Goal: Task Accomplishment & Management: Manage account settings

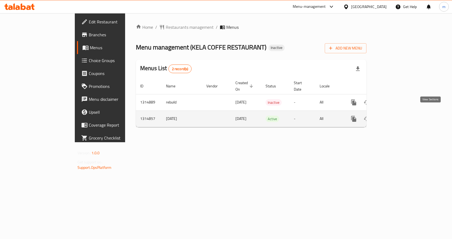
click at [396, 116] on icon "enhanced table" at bounding box center [393, 119] width 6 height 6
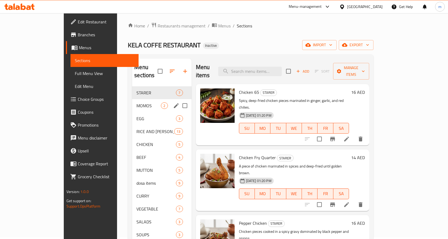
scroll to position [27, 0]
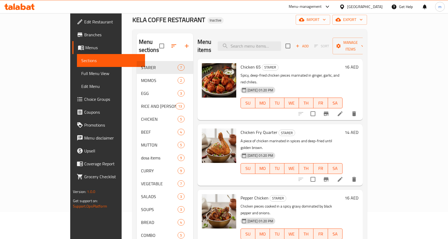
click at [81, 71] on span "Full Menu View" at bounding box center [111, 73] width 60 height 6
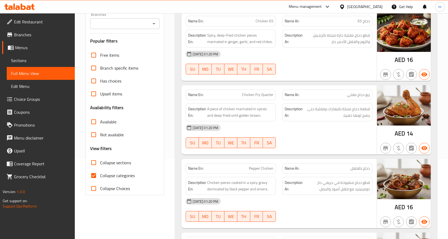
scroll to position [108, 0]
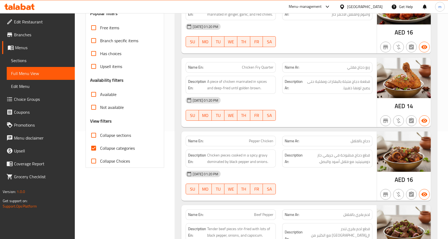
click at [98, 151] on input "Collapse categories" at bounding box center [93, 148] width 13 height 13
checkbox input "false"
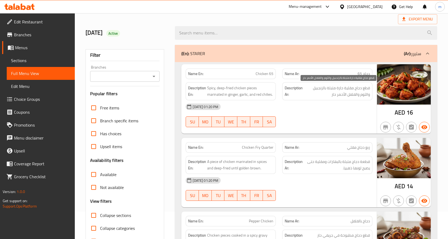
scroll to position [27, 0]
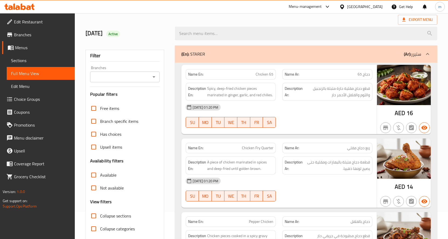
click at [259, 109] on div "[DATE] 01:20 PM" at bounding box center [279, 107] width 193 height 13
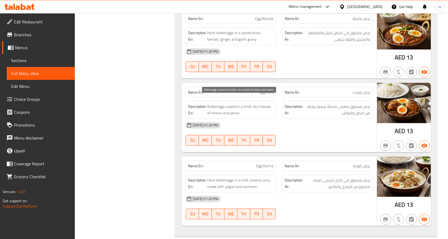
scroll to position [909, 0]
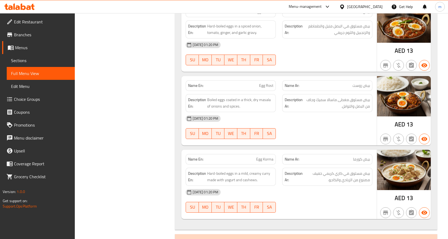
click at [274, 81] on div "Name En: Egg Rost" at bounding box center [231, 86] width 90 height 11
click at [273, 81] on div "Name En: Egg Rost" at bounding box center [231, 86] width 90 height 11
click at [272, 83] on span "Egg Rost" at bounding box center [266, 86] width 14 height 6
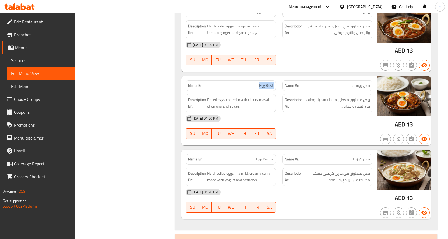
copy span "Egg Rost"
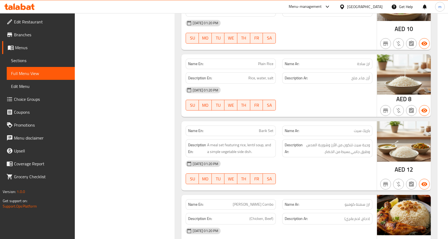
scroll to position [1746, 0]
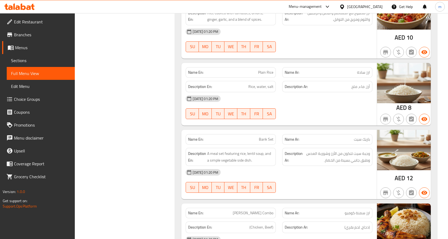
click at [34, 57] on span "Sections" at bounding box center [41, 60] width 60 height 6
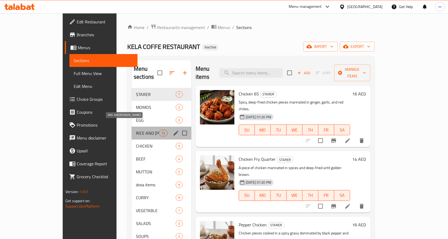
click at [136, 130] on span "RICE AND [PERSON_NAME]" at bounding box center [147, 133] width 23 height 6
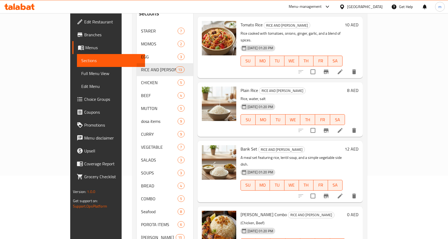
scroll to position [332, 0]
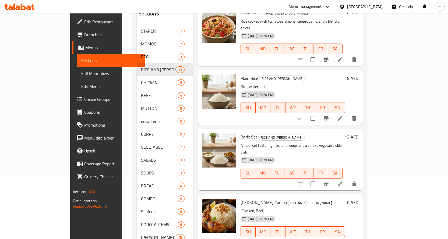
click at [348, 114] on li at bounding box center [340, 119] width 15 height 10
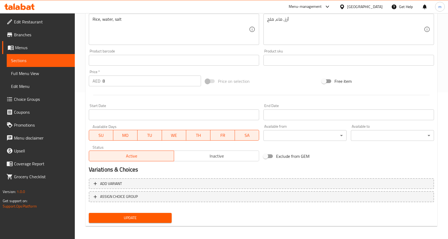
scroll to position [149, 0]
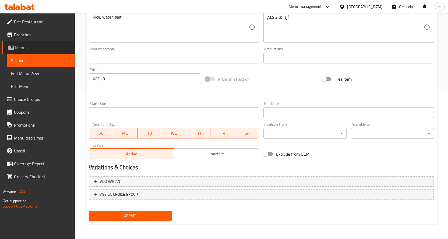
click at [33, 51] on span "Menus" at bounding box center [42, 47] width 55 height 6
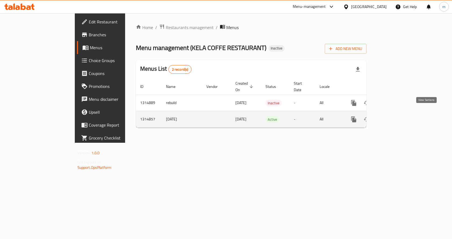
click at [399, 114] on link "enhanced table" at bounding box center [392, 119] width 13 height 13
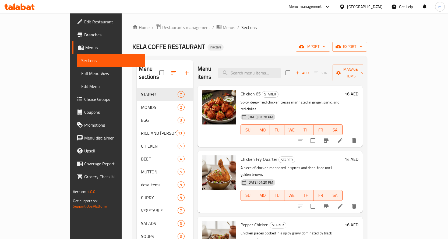
click at [81, 75] on span "Full Menu View" at bounding box center [111, 73] width 60 height 6
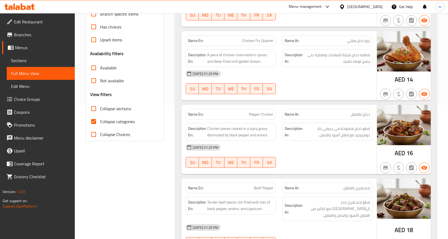
scroll to position [135, 0]
click at [113, 121] on span "Collapse categories" at bounding box center [117, 121] width 35 height 6
click at [100, 121] on input "Collapse categories" at bounding box center [93, 121] width 13 height 13
checkbox input "false"
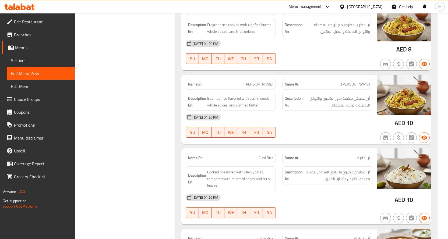
scroll to position [1503, 0]
